Goal: Task Accomplishment & Management: Complete application form

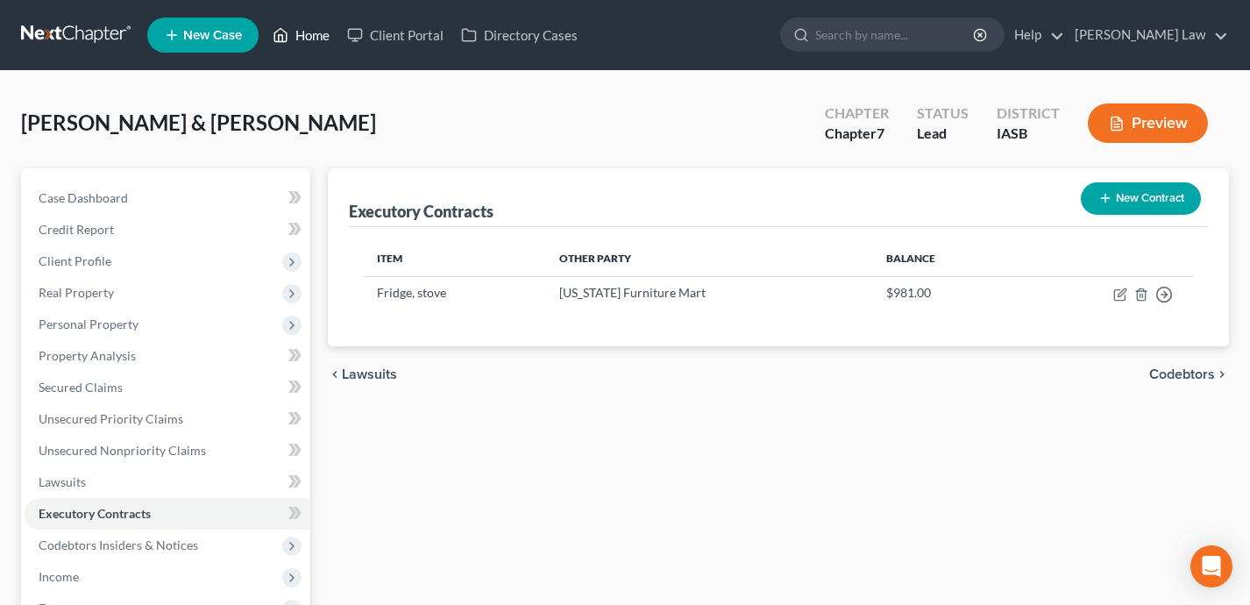
click at [309, 34] on link "Home" at bounding box center [301, 35] width 75 height 32
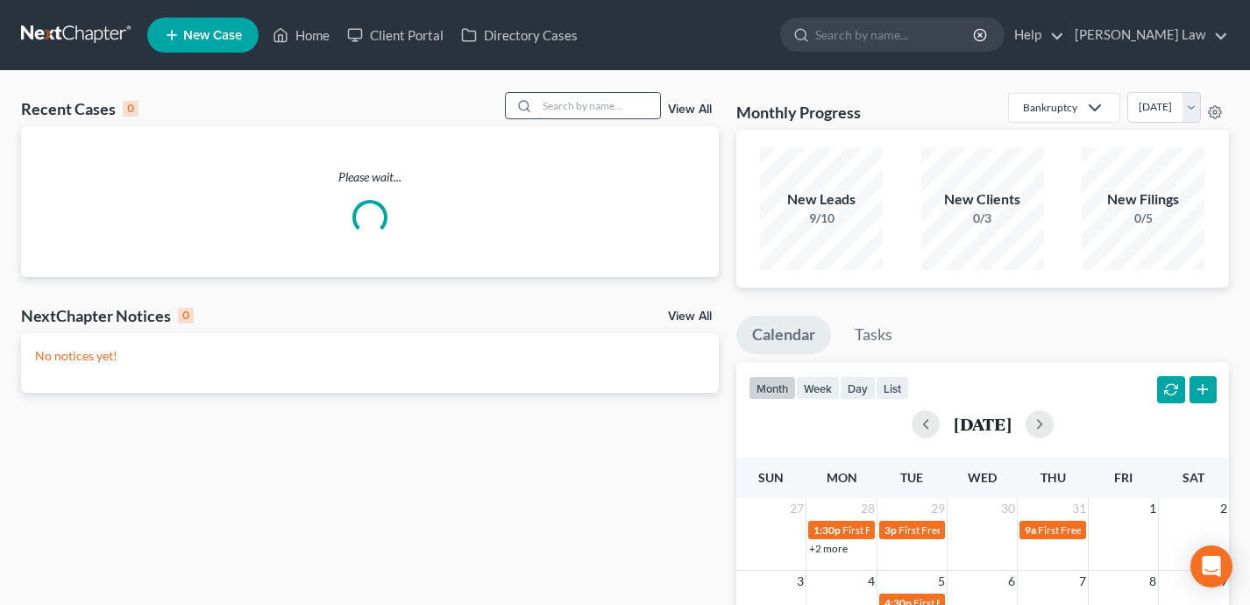
click at [604, 114] on input "search" at bounding box center [598, 105] width 123 height 25
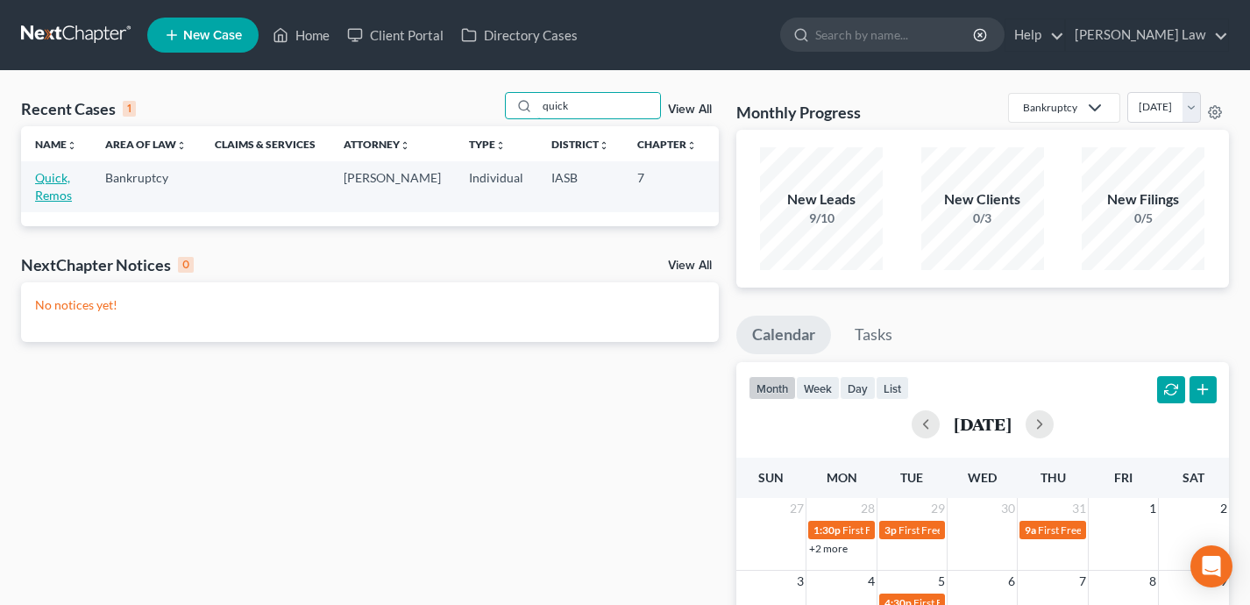
type input "quick"
click at [58, 196] on link "Quick, Remos" at bounding box center [53, 186] width 37 height 32
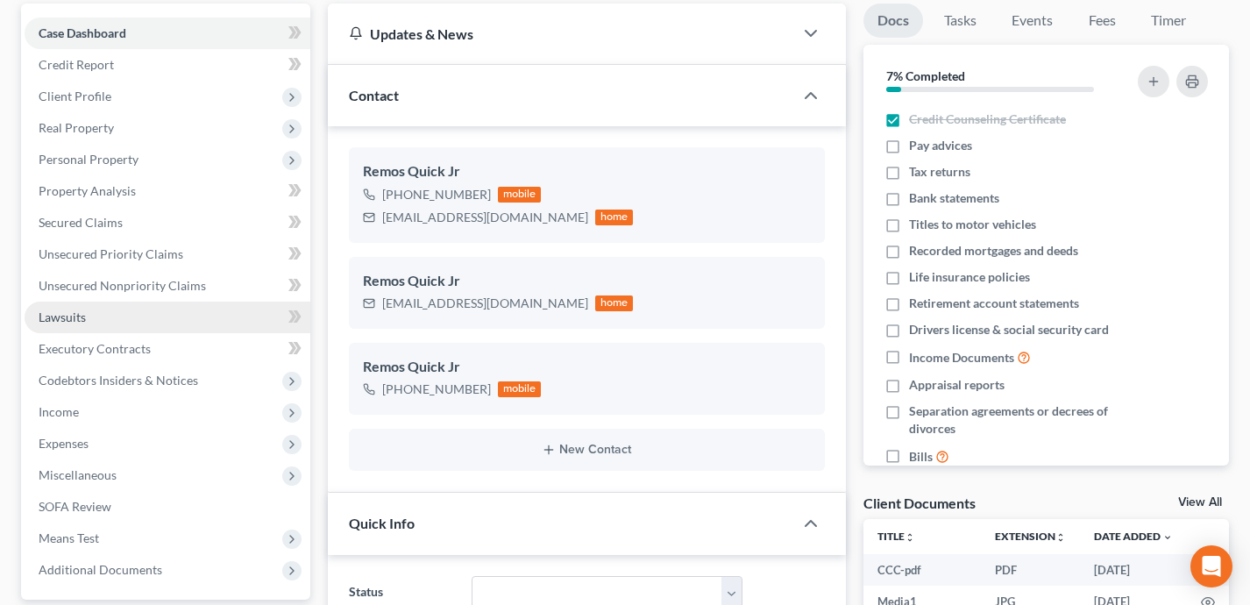
scroll to position [96, 0]
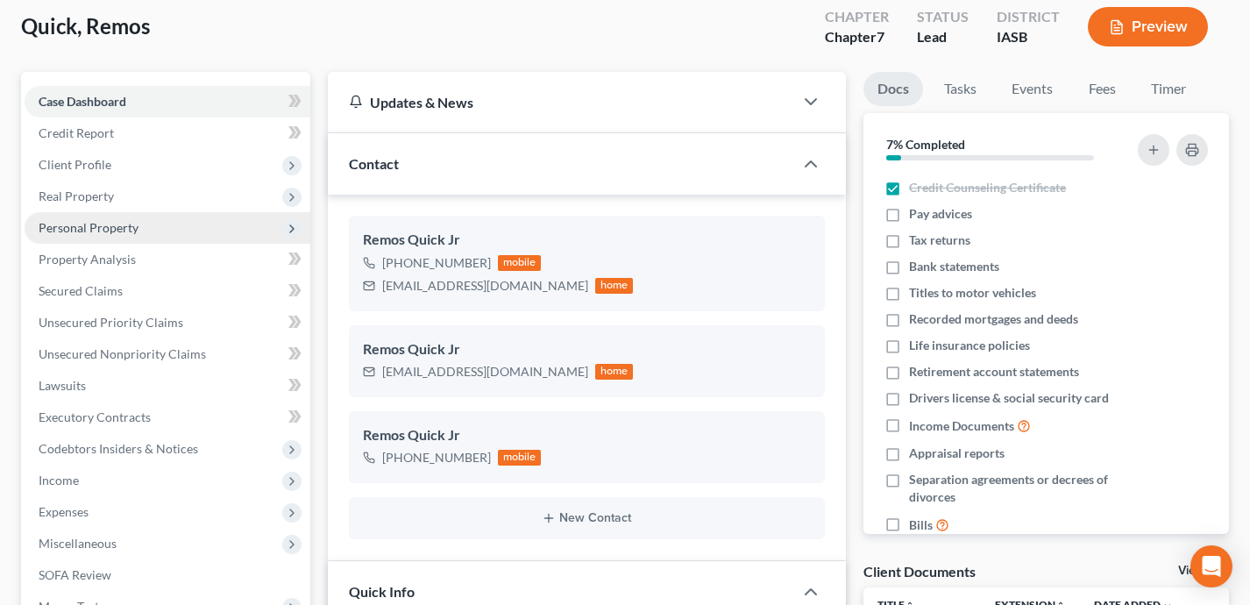
click at [185, 223] on span "Personal Property" at bounding box center [168, 228] width 286 height 32
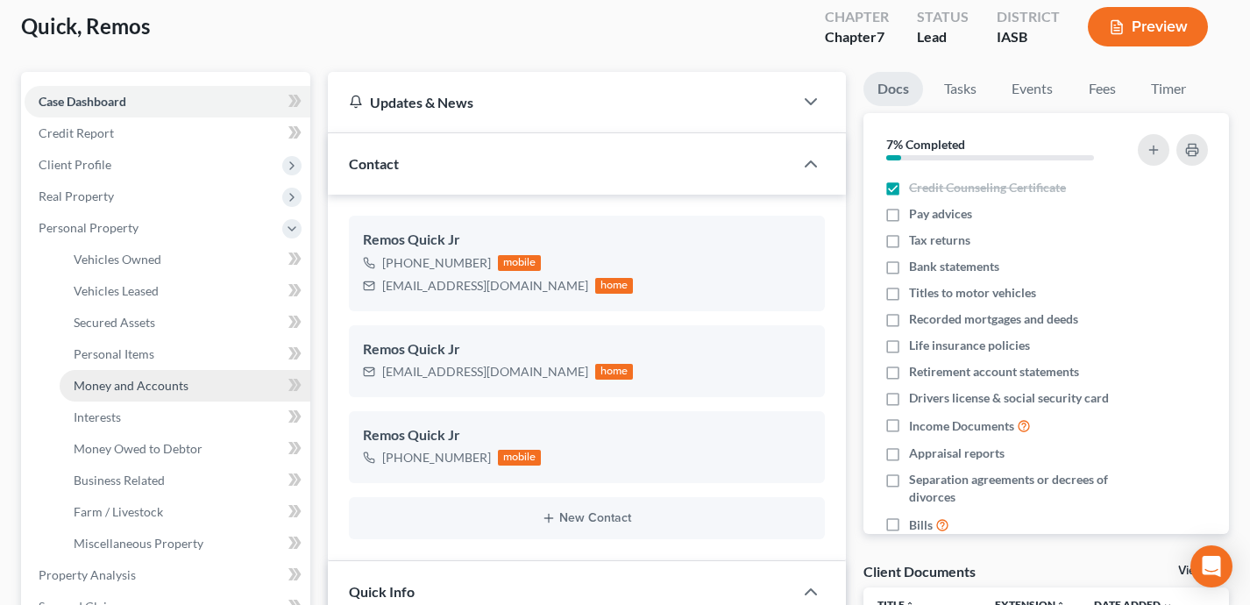
click at [153, 392] on span "Money and Accounts" at bounding box center [131, 385] width 115 height 15
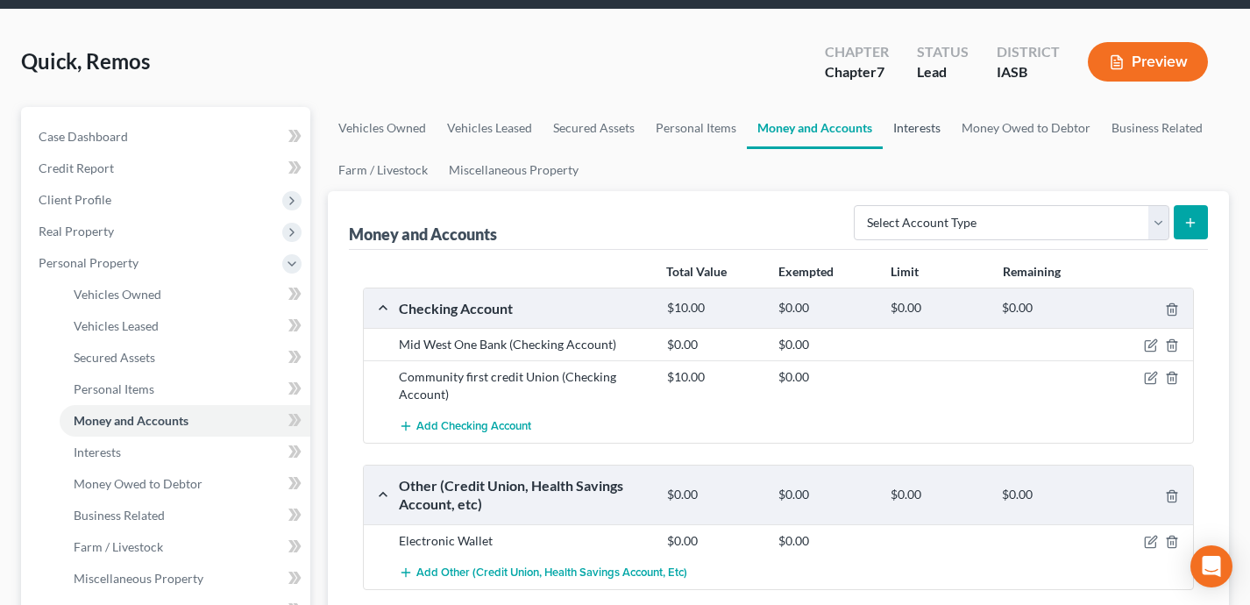
click at [934, 118] on link "Interests" at bounding box center [917, 128] width 68 height 42
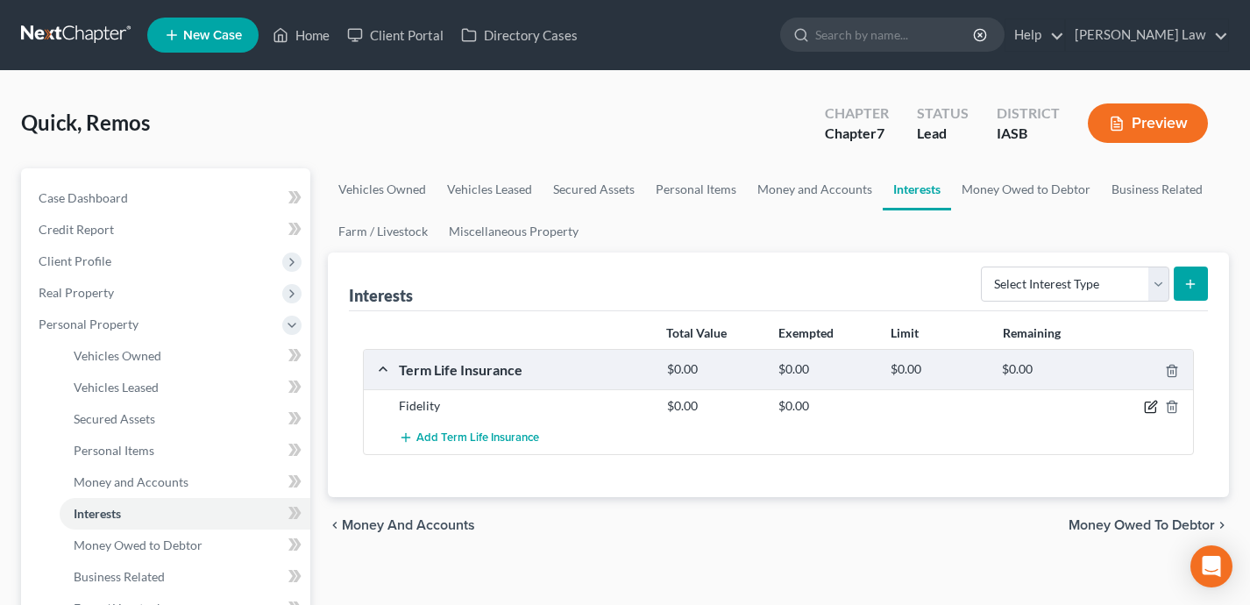
click at [1153, 408] on icon "button" at bounding box center [1151, 407] width 14 height 14
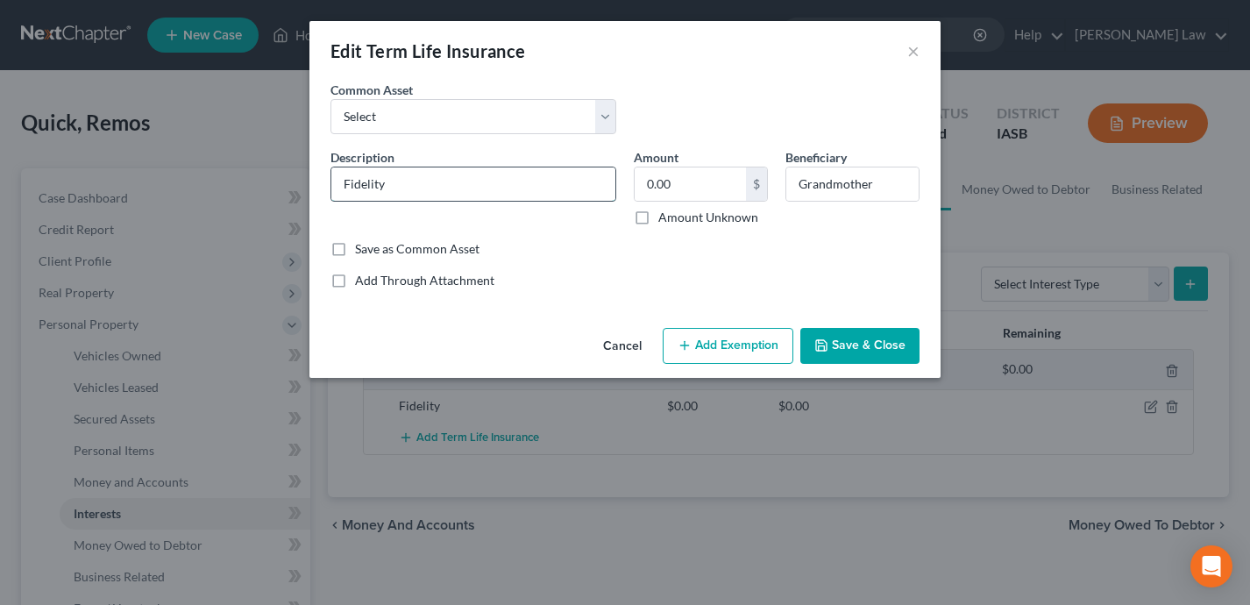
click at [463, 191] on input "Fidelity" at bounding box center [473, 183] width 284 height 33
type input "Wal Mart, Inc."
click at [686, 188] on input "0.00" at bounding box center [690, 183] width 111 height 33
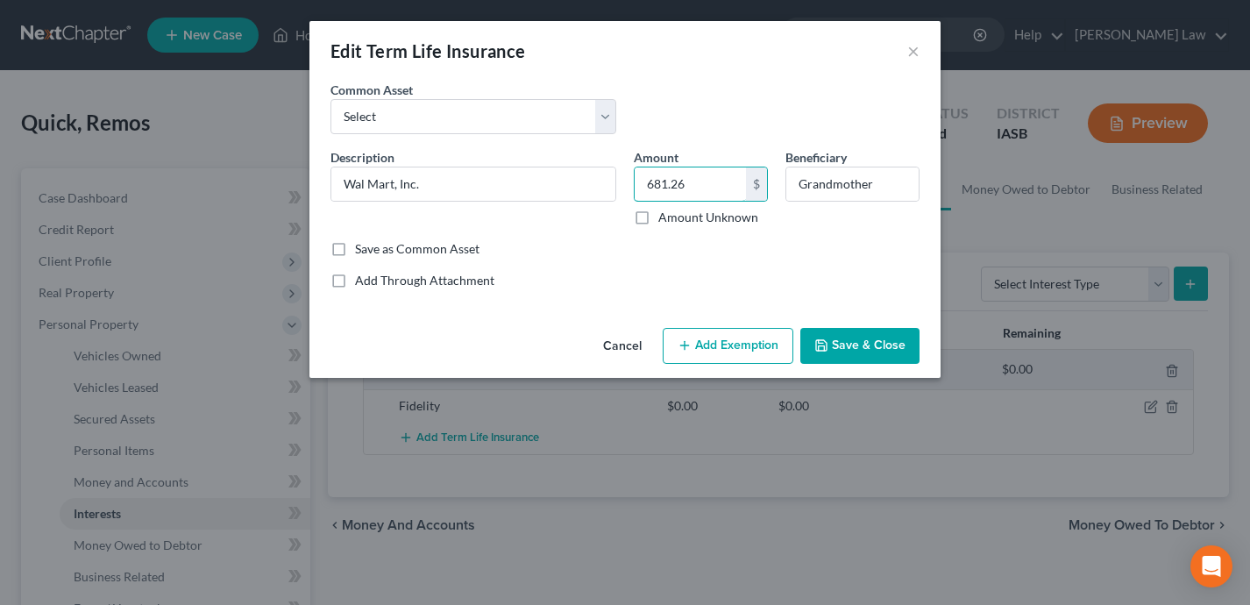
drag, startPoint x: 707, startPoint y: 182, endPoint x: 617, endPoint y: 185, distance: 90.3
click at [617, 185] on div "Description * Wal Mart, Inc. Amount 681.26 $ Amount Unknown Beneficiary Grandmo…" at bounding box center [625, 194] width 607 height 92
type input "681.26"
click at [696, 341] on button "Add Exemption" at bounding box center [728, 346] width 131 height 37
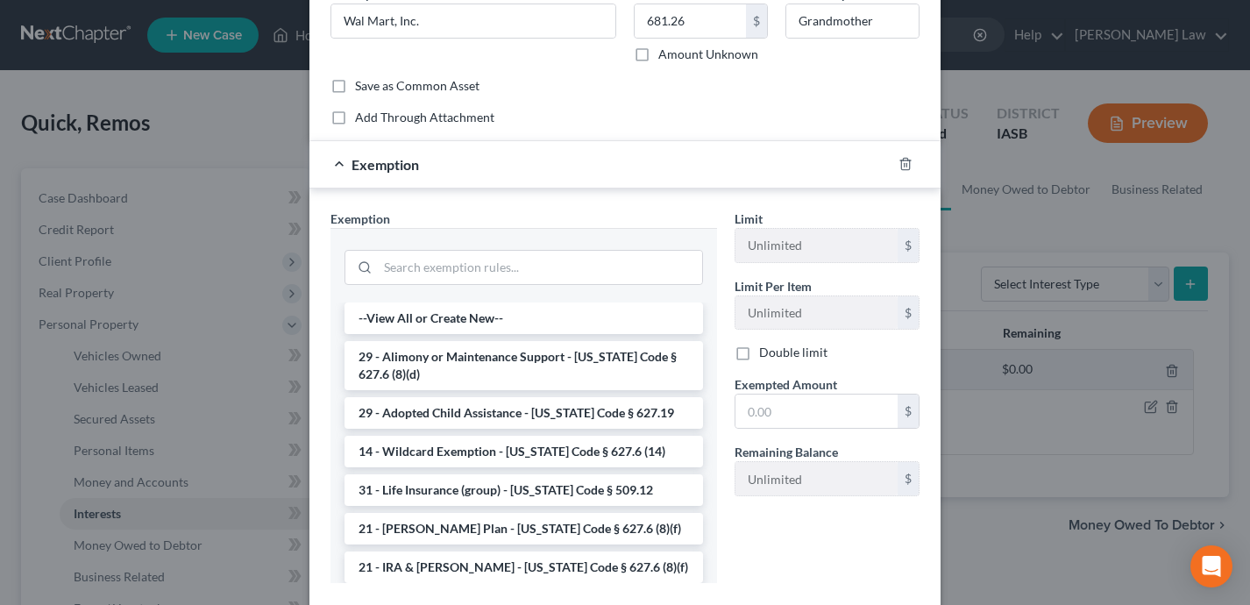
scroll to position [211, 0]
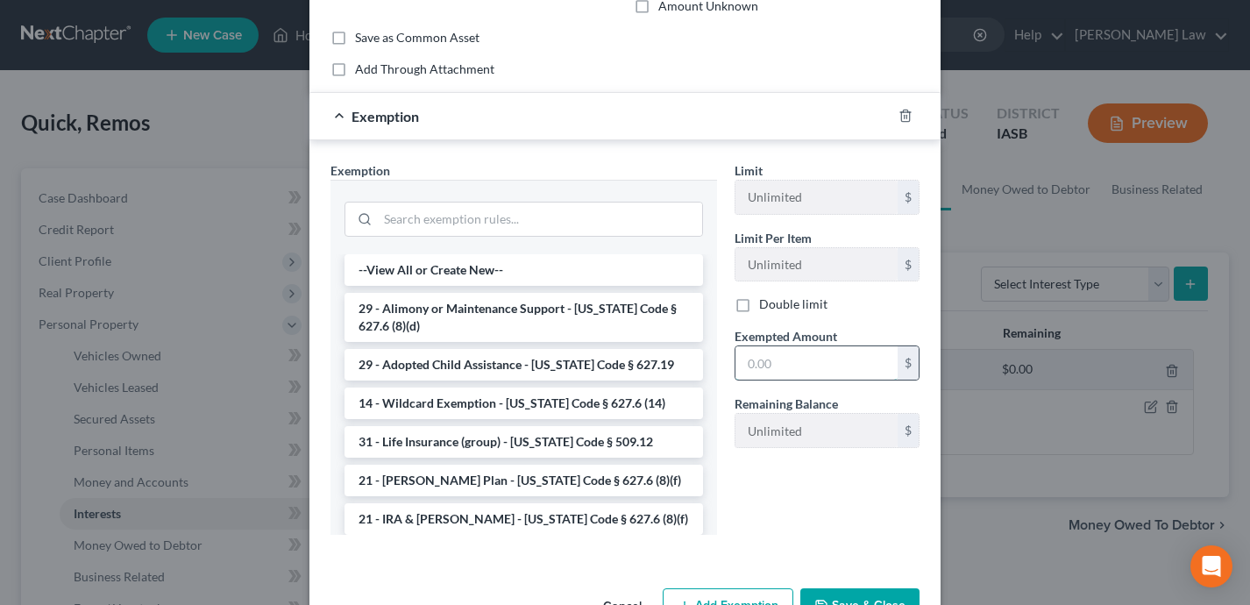
click at [782, 364] on input "text" at bounding box center [816, 362] width 162 height 33
paste input "681.26"
type input "681.26"
click at [437, 214] on input "search" at bounding box center [540, 218] width 324 height 33
click at [479, 519] on li "21 - IRA & [PERSON_NAME] - [US_STATE] Code § 627.6 (8)(f)" at bounding box center [523, 519] width 359 height 32
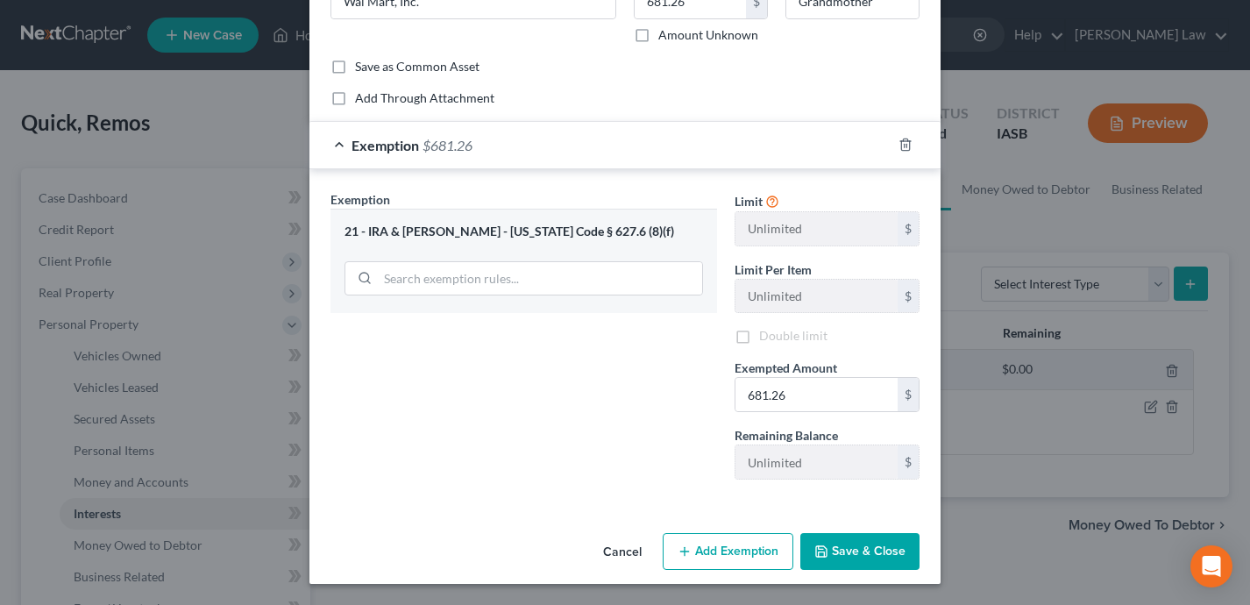
scroll to position [181, 0]
click at [877, 553] on button "Save & Close" at bounding box center [859, 552] width 119 height 37
